Goal: Information Seeking & Learning: Learn about a topic

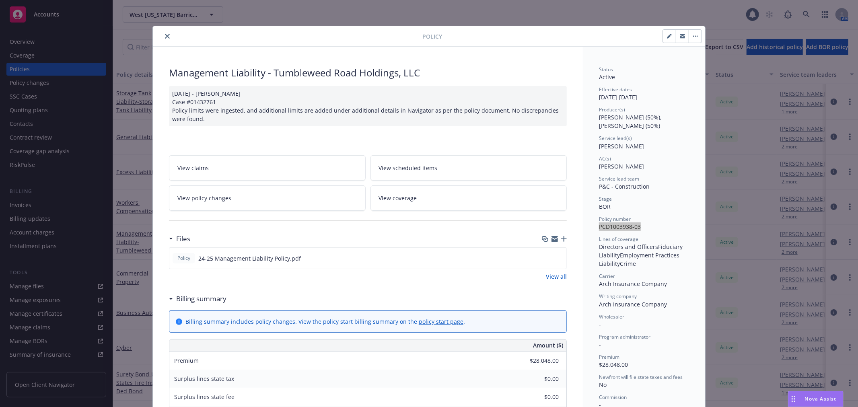
drag, startPoint x: 161, startPoint y: 39, endPoint x: 169, endPoint y: 15, distance: 25.1
click at [163, 39] on button "close" at bounding box center [168, 36] width 10 height 10
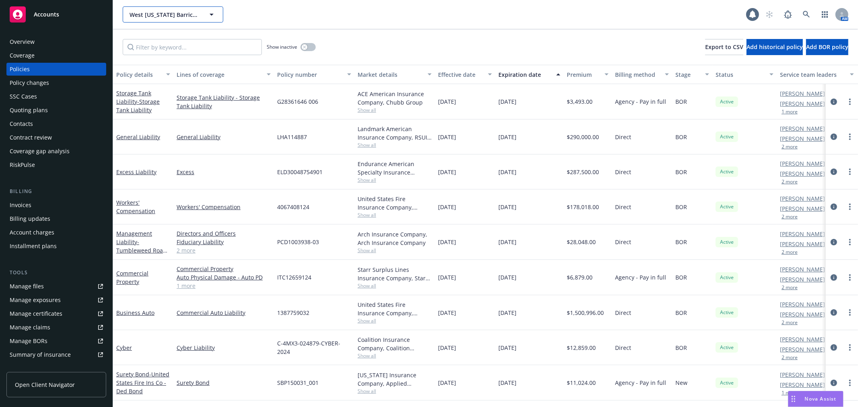
click at [162, 14] on span "West Texas Barricades, LLC" at bounding box center [165, 14] width 70 height 8
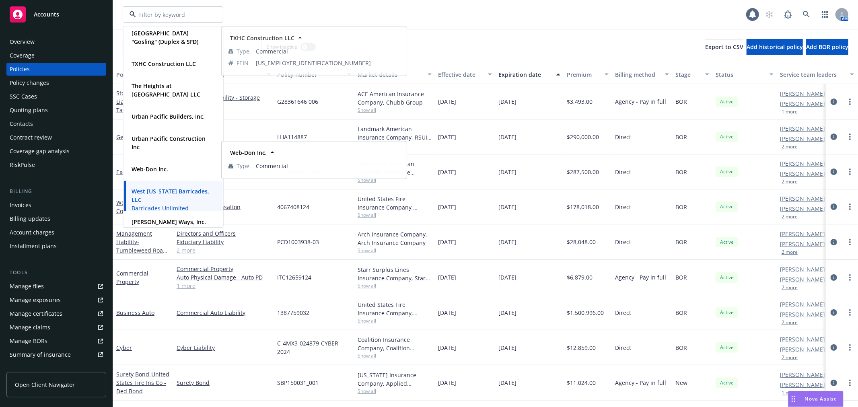
scroll to position [470, 0]
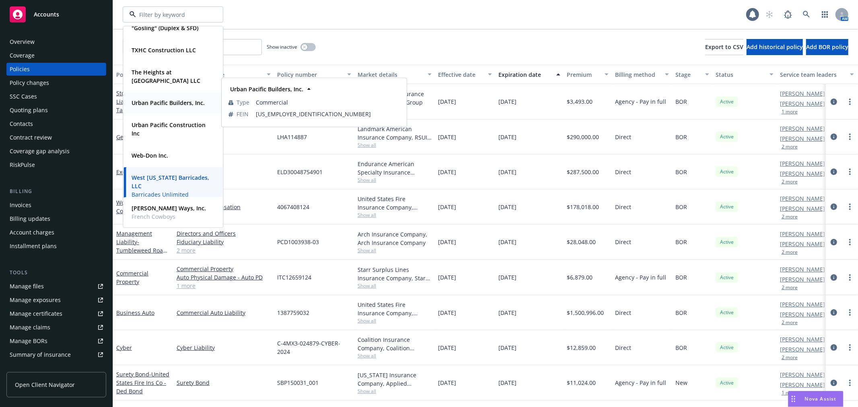
click at [174, 103] on strong "Urban Pacific Builders, Inc." at bounding box center [168, 103] width 73 height 8
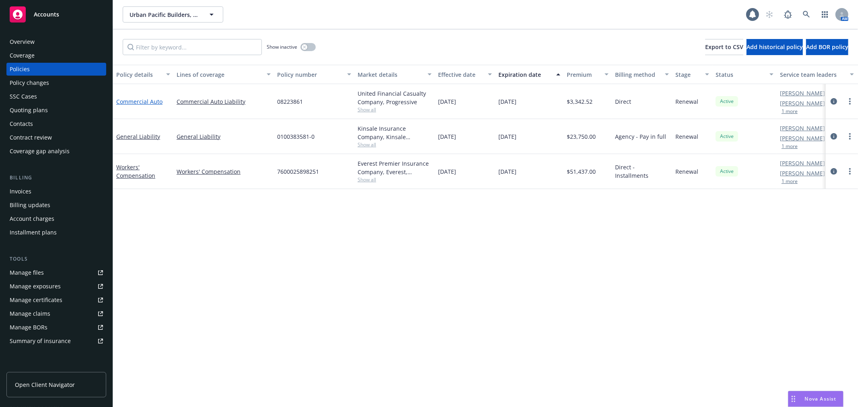
click at [138, 101] on link "Commercial Auto" at bounding box center [139, 102] width 46 height 8
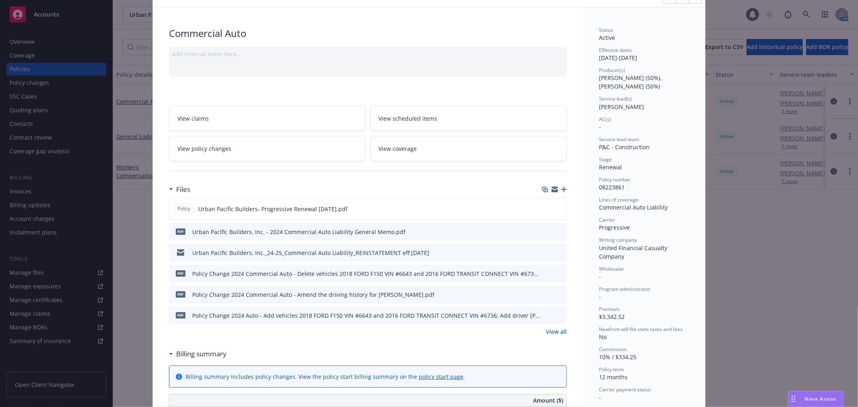
scroll to position [89, 0]
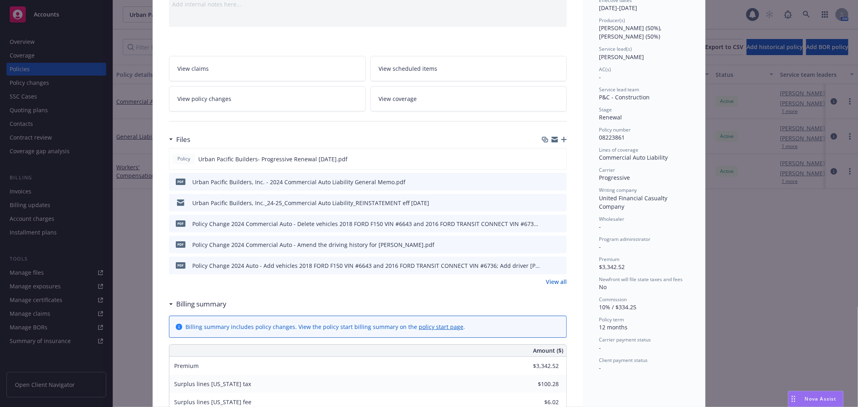
click at [552, 278] on link "View all" at bounding box center [556, 282] width 21 height 8
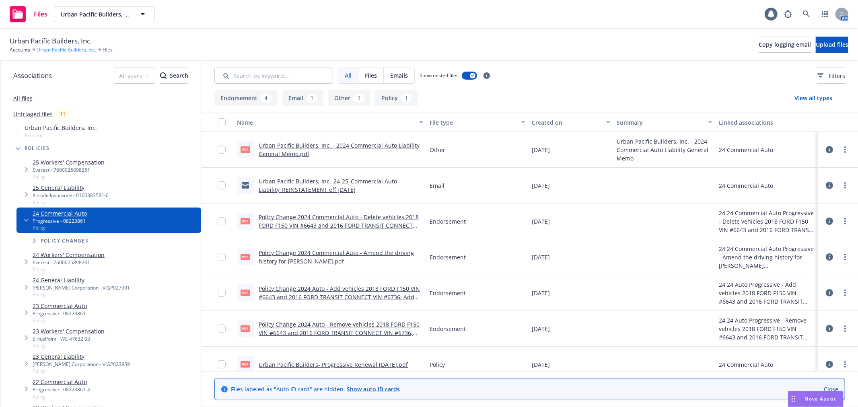
click at [73, 52] on link "Urban Pacific Builders, Inc." at bounding box center [67, 49] width 60 height 7
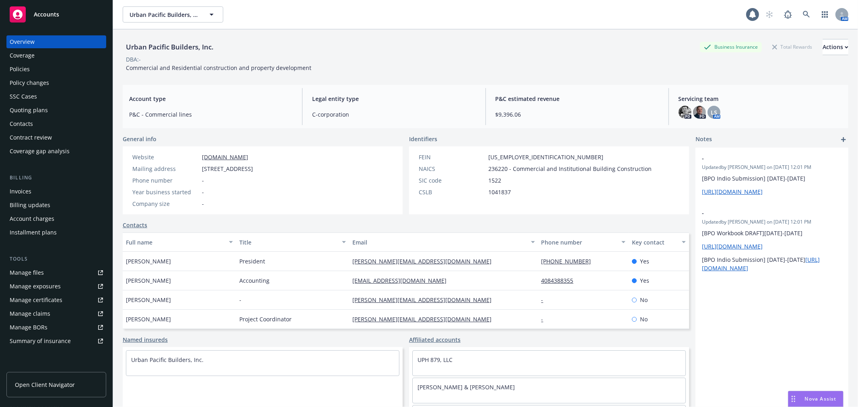
click at [42, 66] on div "Policies" at bounding box center [56, 69] width 93 height 13
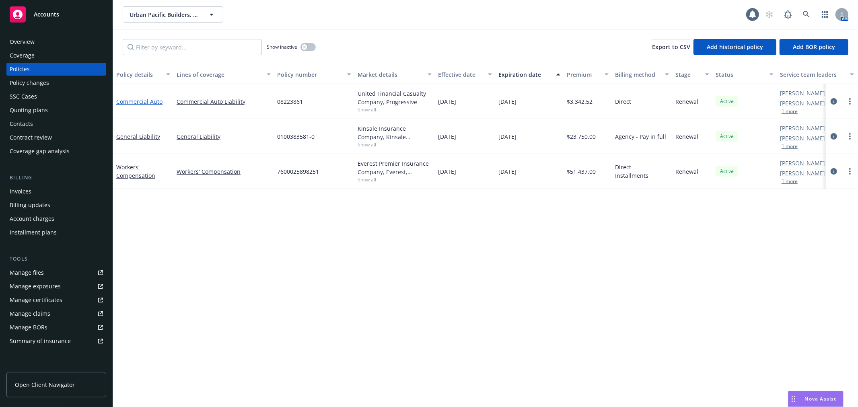
click at [152, 101] on link "Commercial Auto" at bounding box center [139, 102] width 46 height 8
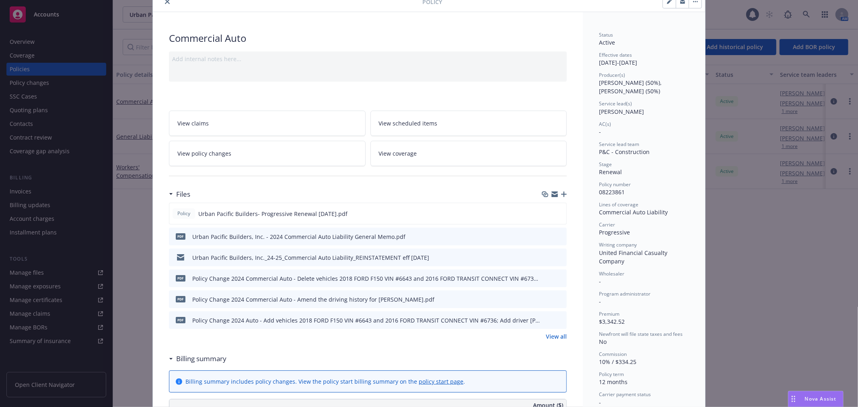
scroll to position [89, 0]
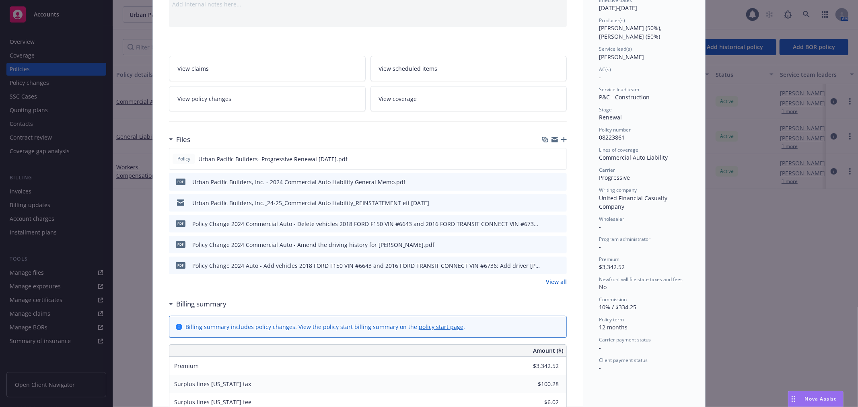
click at [550, 282] on link "View all" at bounding box center [556, 282] width 21 height 8
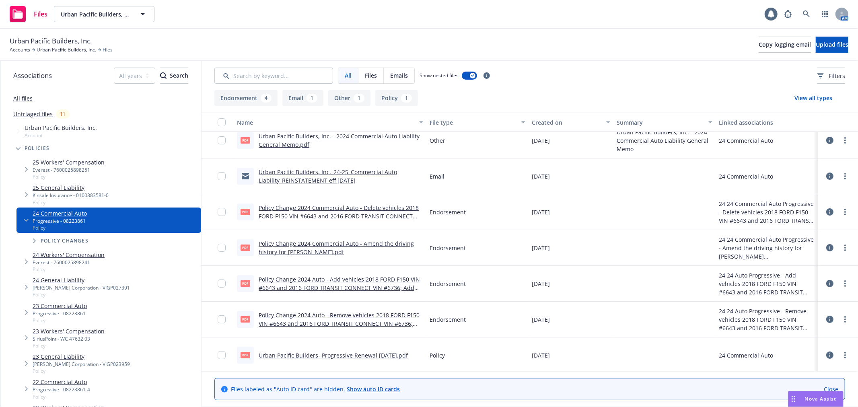
scroll to position [11, 0]
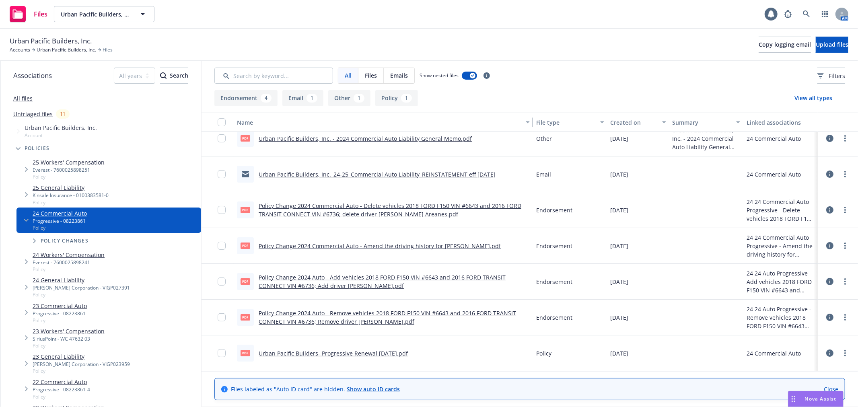
drag, startPoint x: 419, startPoint y: 121, endPoint x: 548, endPoint y: 122, distance: 129.2
click at [548, 122] on div "Name File type Created on Summary Linked associations" at bounding box center [530, 122] width 657 height 19
click at [357, 352] on link "Urban Pacific Builders- Progressive Renewal [DATE].pdf" at bounding box center [333, 354] width 149 height 8
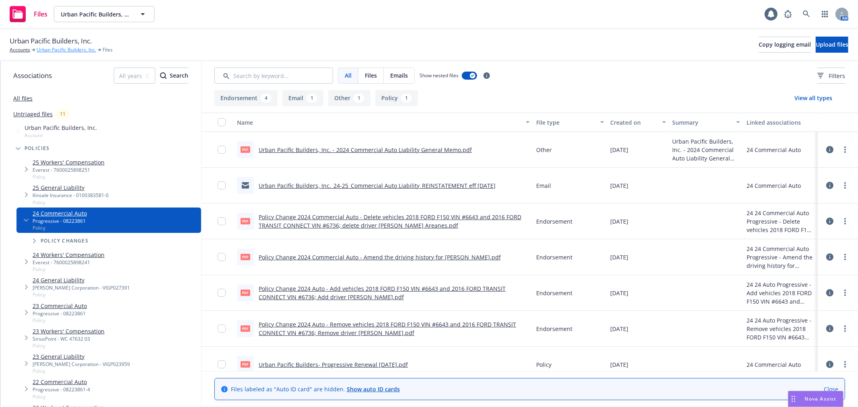
click at [43, 48] on link "Urban Pacific Builders, Inc." at bounding box center [67, 49] width 60 height 7
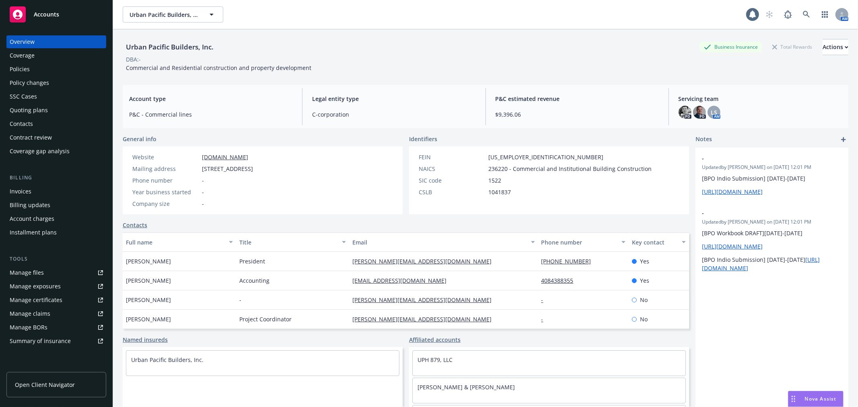
click at [50, 71] on div "Policies" at bounding box center [56, 69] width 93 height 13
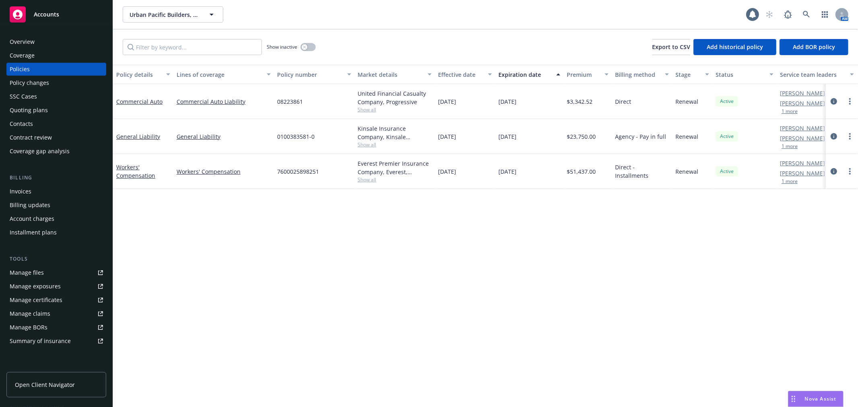
click at [31, 75] on div "Policies" at bounding box center [56, 69] width 93 height 13
click at [29, 77] on div "Policy changes" at bounding box center [29, 82] width 39 height 13
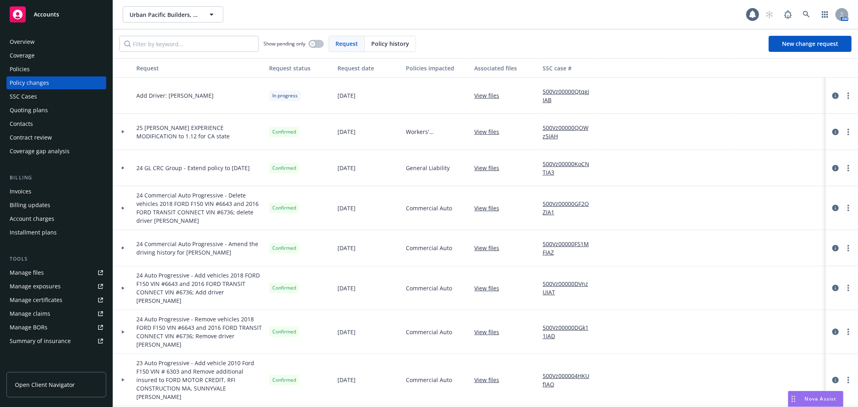
click at [213, 97] on div "Add Driver: Eduardo Ayon" at bounding box center [199, 96] width 133 height 36
click at [483, 95] on link "View files" at bounding box center [489, 95] width 31 height 8
click at [50, 39] on div "Overview" at bounding box center [56, 41] width 93 height 13
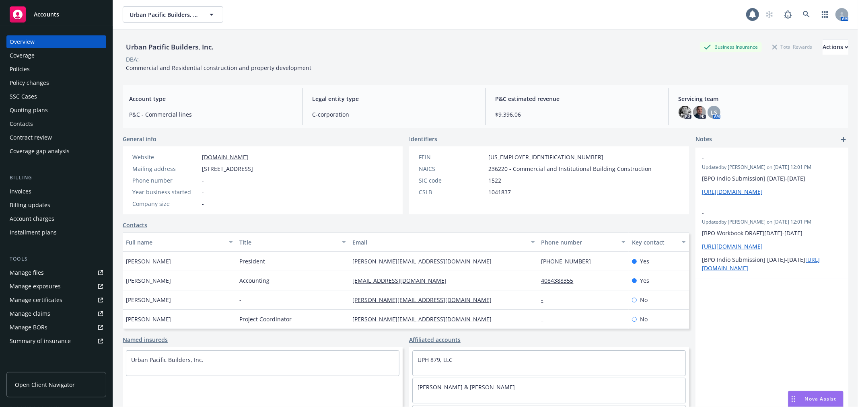
click at [301, 56] on div "DBA: -" at bounding box center [486, 59] width 726 height 8
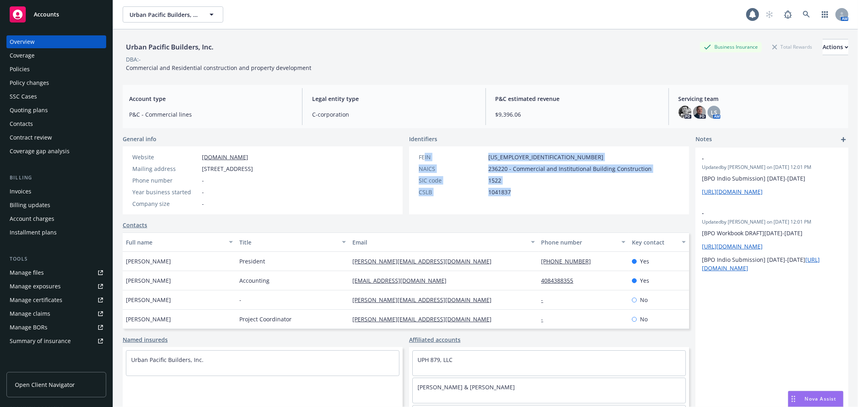
drag, startPoint x: 523, startPoint y: 196, endPoint x: 410, endPoint y: 147, distance: 122.9
click at [411, 147] on div "FEIN 30-1083402 NAICS 236220 - Commercial and Institutional Building Constructi…" at bounding box center [535, 180] width 252 height 68
click at [447, 160] on div "FEIN" at bounding box center [452, 157] width 66 height 8
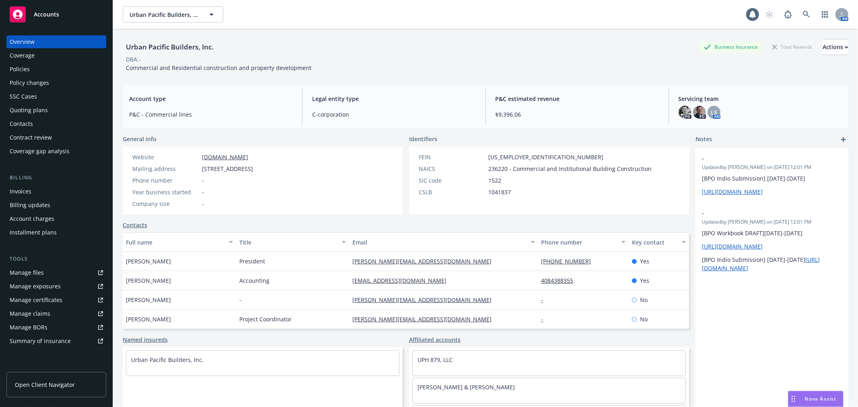
click at [23, 69] on div "Policies" at bounding box center [20, 69] width 20 height 13
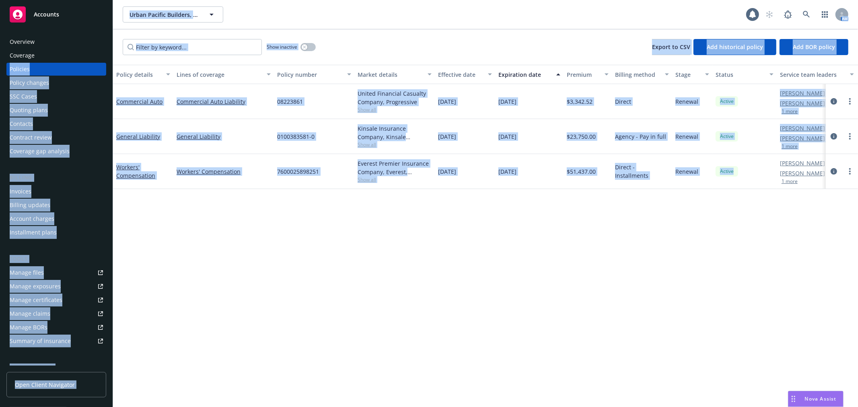
drag, startPoint x: 735, startPoint y: 173, endPoint x: 113, endPoint y: 55, distance: 632.5
click at [111, 53] on div "Accounts Overview Coverage Policies Policy changes SSC Cases Quoting plans Cont…" at bounding box center [429, 203] width 858 height 407
click at [429, 49] on div "Show inactive Export to CSV Add historical policy Add BOR policy" at bounding box center [485, 46] width 745 height 35
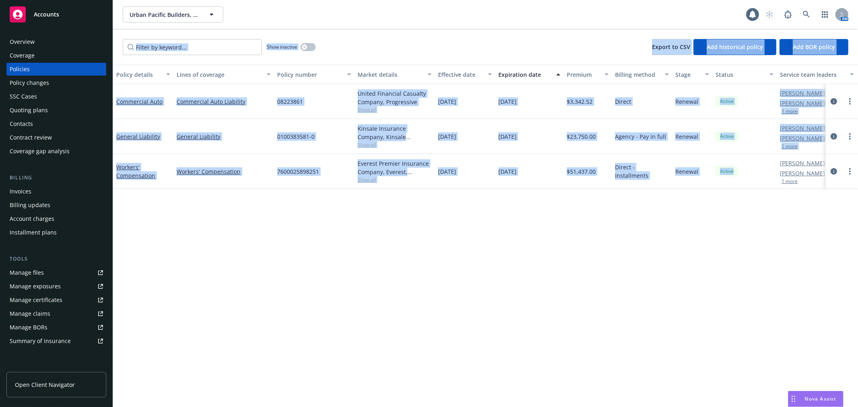
drag, startPoint x: 735, startPoint y: 168, endPoint x: 168, endPoint y: 62, distance: 576.6
click at [168, 62] on div "Show inactive Export to CSV Add historical policy Add BOR policy Policy details…" at bounding box center [485, 218] width 745 height 378
click at [177, 62] on div "Show inactive Export to CSV Add historical policy Add BOR policy" at bounding box center [485, 46] width 745 height 35
drag, startPoint x: 750, startPoint y: 179, endPoint x: 326, endPoint y: 39, distance: 446.0
click at [280, 33] on div "Show inactive Export to CSV Add historical policy Add BOR policy Policy details…" at bounding box center [485, 218] width 745 height 378
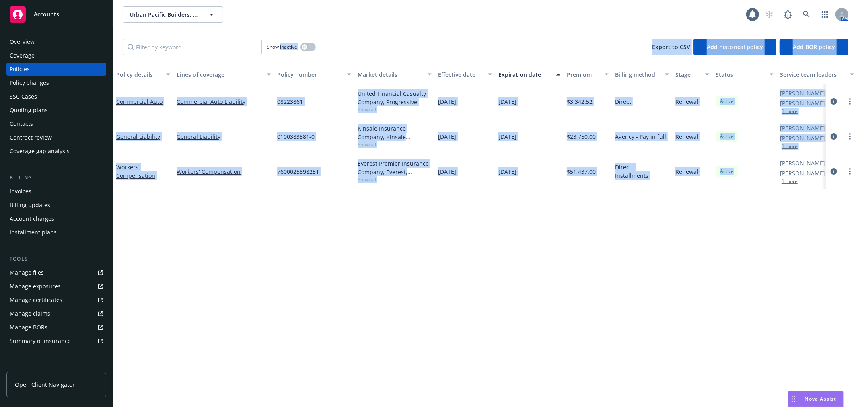
click at [381, 39] on div "Show inactive Export to CSV Add historical policy Add BOR policy" at bounding box center [485, 46] width 745 height 35
drag, startPoint x: 750, startPoint y: 179, endPoint x: 376, endPoint y: -21, distance: 423.7
click at [376, 0] on html "Accounts Overview Coverage Policies Policy changes SSC Cases Quoting plans Cont…" at bounding box center [429, 203] width 858 height 407
click at [412, 35] on div "Show inactive Export to CSV Add historical policy Add BOR policy" at bounding box center [485, 46] width 745 height 35
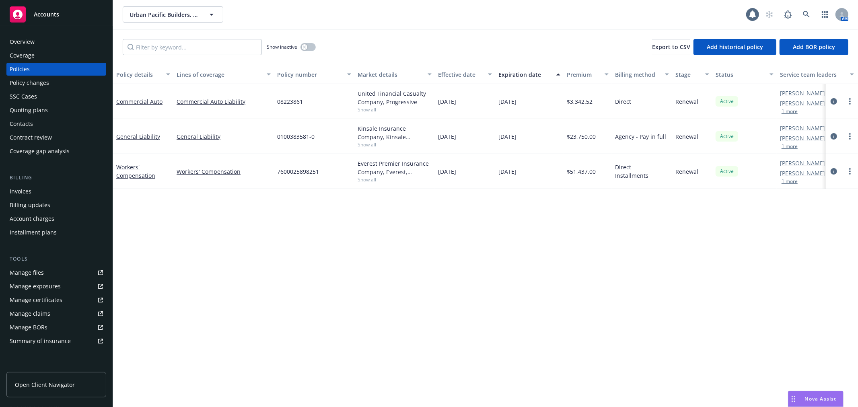
drag, startPoint x: 562, startPoint y: 111, endPoint x: 367, endPoint y: 92, distance: 196.5
click at [349, 92] on div "Commercial Auto Commercial Auto Liability 08223861 United Financial Casualty Co…" at bounding box center [501, 101] width 777 height 35
click at [369, 92] on div "United Financial Casualty Company, Progressive" at bounding box center [395, 97] width 74 height 17
drag, startPoint x: 357, startPoint y: 90, endPoint x: 552, endPoint y: 105, distance: 196.1
click at [552, 105] on div "Commercial Auto Commercial Auto Liability 08223861 United Financial Casualty Co…" at bounding box center [501, 101] width 777 height 35
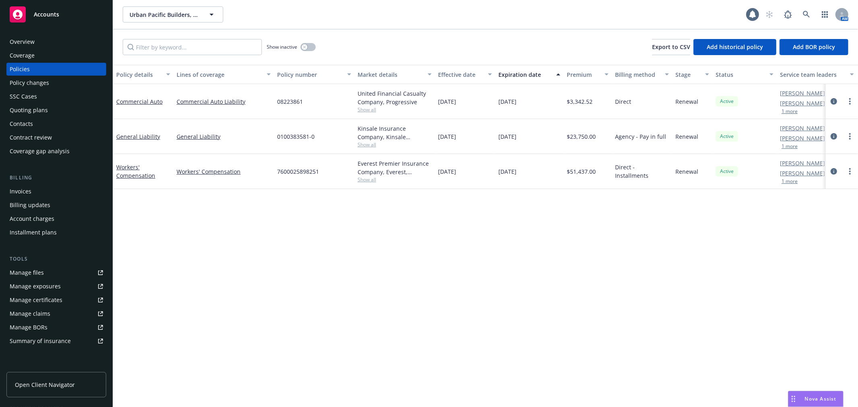
click at [552, 105] on div "10/19/2025" at bounding box center [529, 101] width 68 height 35
drag, startPoint x: 615, startPoint y: 103, endPoint x: 355, endPoint y: 93, distance: 259.7
click at [355, 93] on div "Commercial Auto Commercial Auto Liability 08223861 United Financial Casualty Co…" at bounding box center [501, 101] width 777 height 35
click at [355, 93] on div "United Financial Casualty Company, Progressive Show all" at bounding box center [394, 101] width 80 height 35
click at [699, 292] on div "Policy details Lines of coverage Policy number Market details Effective date Ex…" at bounding box center [485, 236] width 745 height 342
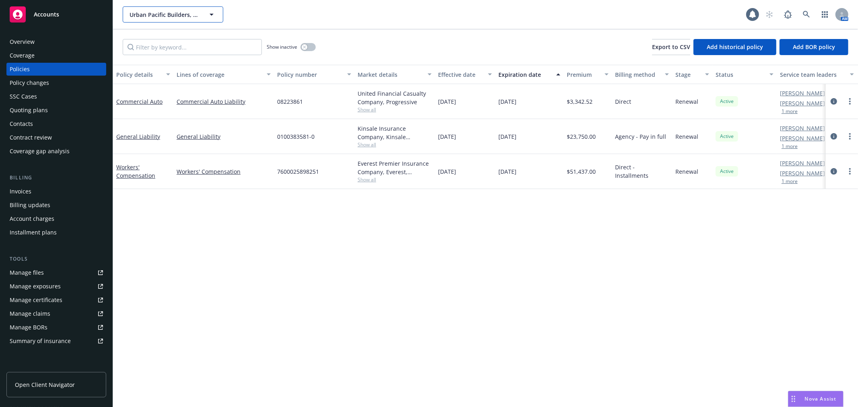
click at [155, 16] on span "Urban Pacific Builders, Inc." at bounding box center [165, 14] width 70 height 8
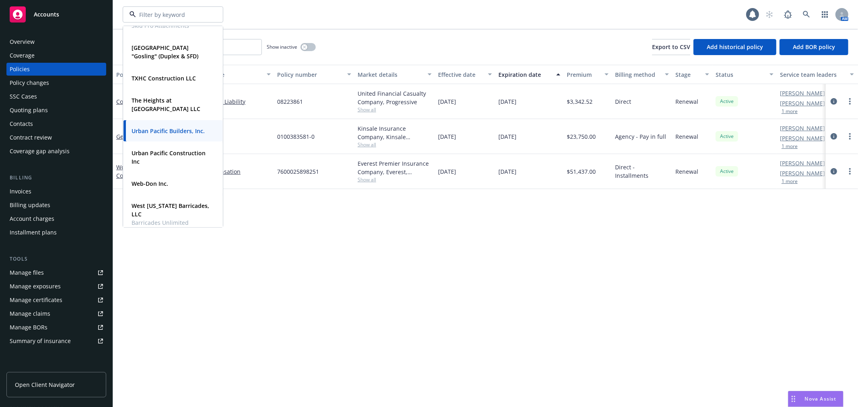
scroll to position [470, 0]
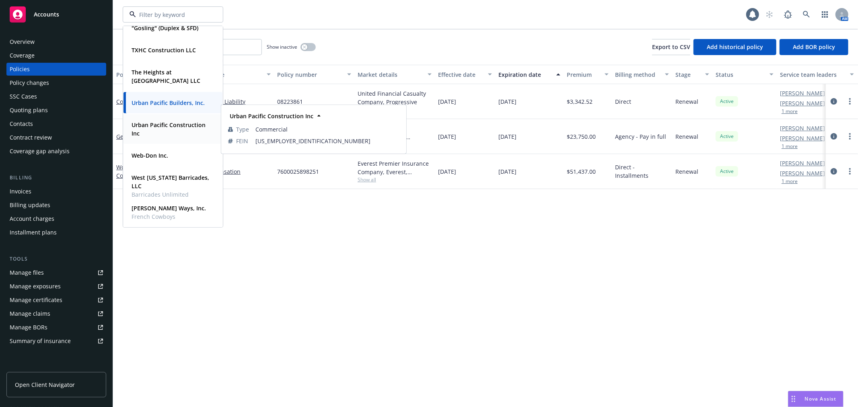
click at [174, 130] on span "Urban Pacific Construction Inc" at bounding box center [172, 129] width 81 height 17
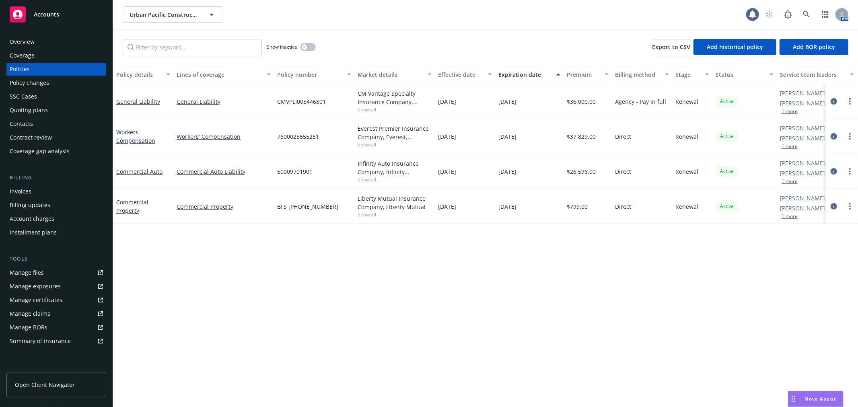
click at [378, 263] on div "Policy details Lines of coverage Policy number Market details Effective date Ex…" at bounding box center [485, 236] width 745 height 342
